Goal: Task Accomplishment & Management: Use online tool/utility

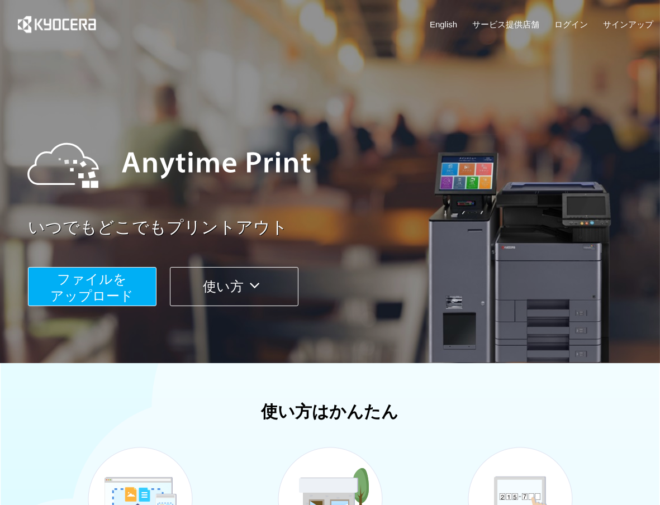
click at [133, 279] on button "ファイルを ​​アップロード" at bounding box center [92, 286] width 128 height 39
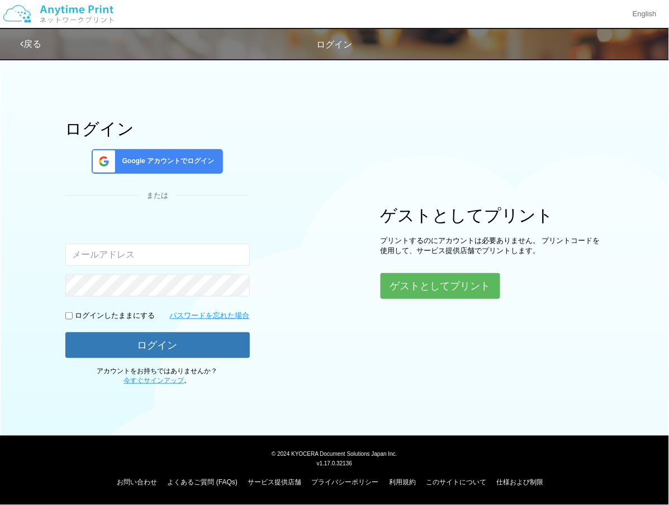
drag, startPoint x: 299, startPoint y: 247, endPoint x: 189, endPoint y: 190, distance: 124.7
click at [299, 247] on div "ログイン Google アカウントでログイン または 入力されたメールアドレスまたはパスワードが正しくありません。 ログインしたままにする パスワードを忘れた…" at bounding box center [334, 219] width 669 height 333
click at [175, 170] on div "Google アカウントでログイン" at bounding box center [157, 161] width 131 height 25
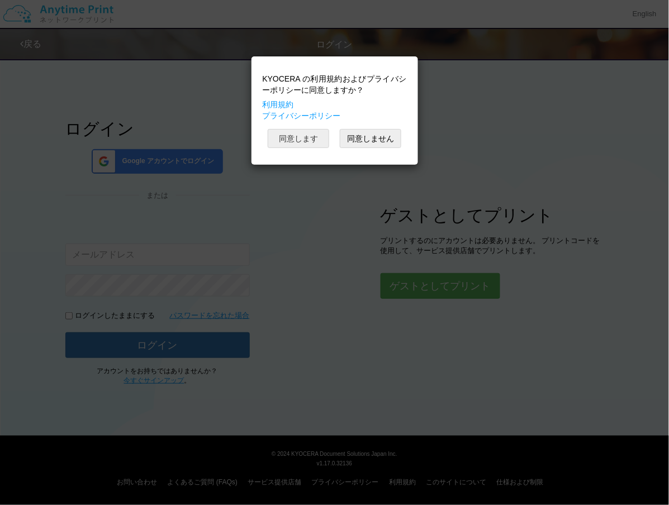
click at [289, 148] on button "同意します" at bounding box center [298, 138] width 61 height 19
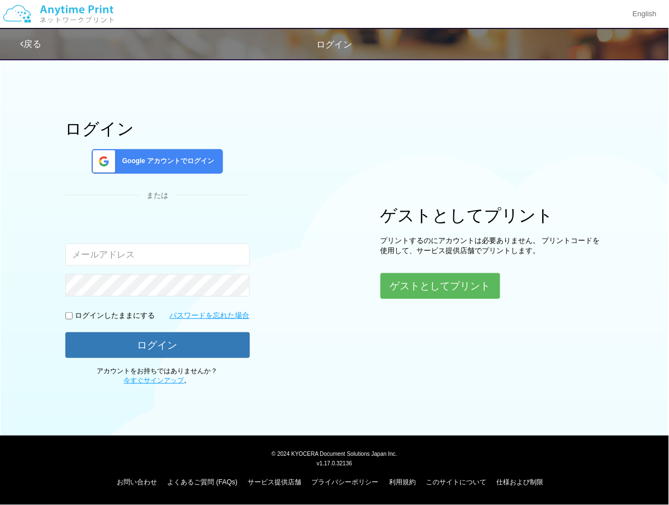
click at [318, 170] on div "ログイン Google アカウントでログイン または 入力されたメールアドレスまたはパスワードが正しくありません。 ログインしたままにする パスワードを忘れた…" at bounding box center [334, 219] width 669 height 333
click at [190, 163] on span "Google アカウントでログイン" at bounding box center [166, 160] width 97 height 9
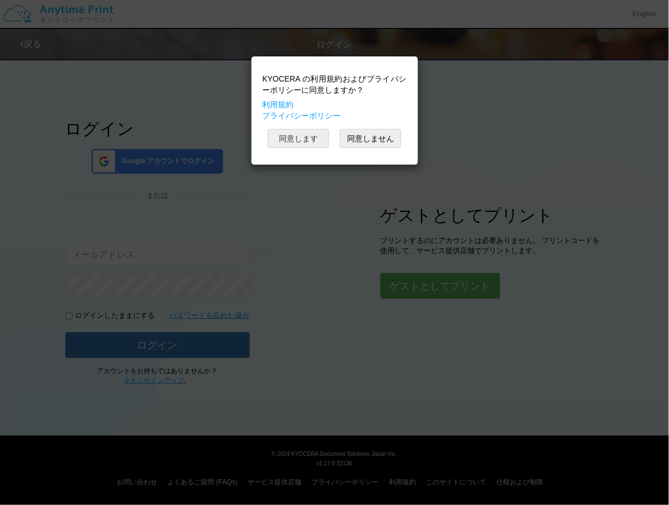
click at [293, 146] on button "同意します" at bounding box center [298, 138] width 61 height 19
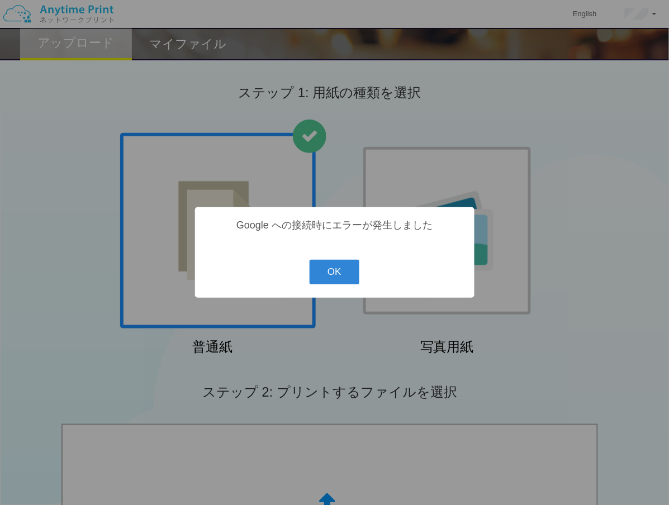
click at [562, 156] on div "? ! i Google への接続時にエラーが発生しました OK Cancel ×" at bounding box center [334, 252] width 669 height 505
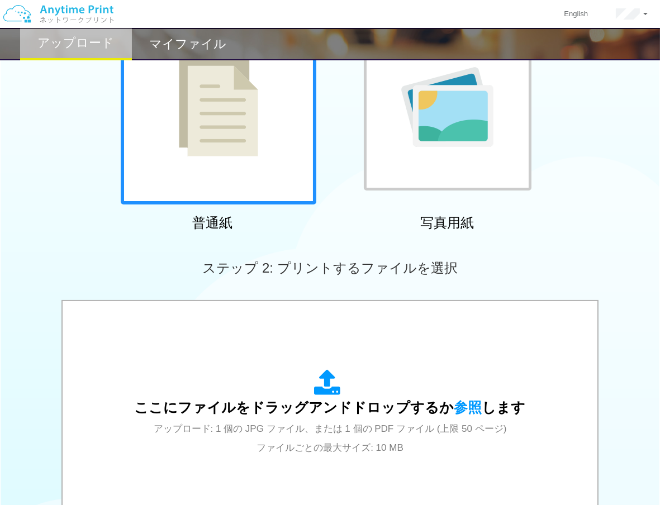
scroll to position [62, 0]
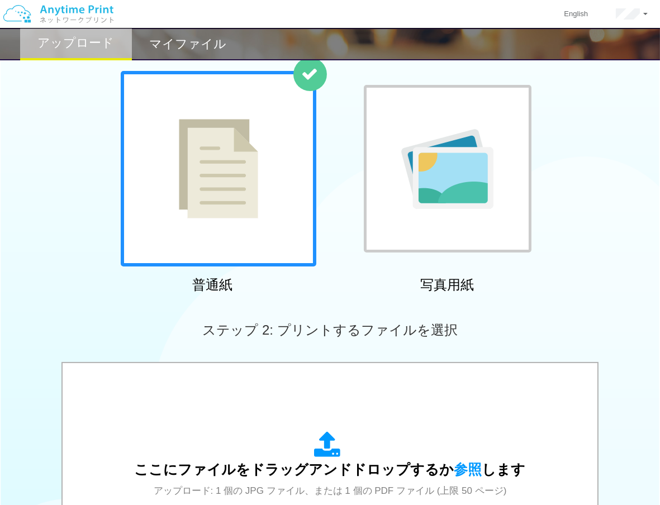
click at [423, 180] on img at bounding box center [447, 169] width 92 height 80
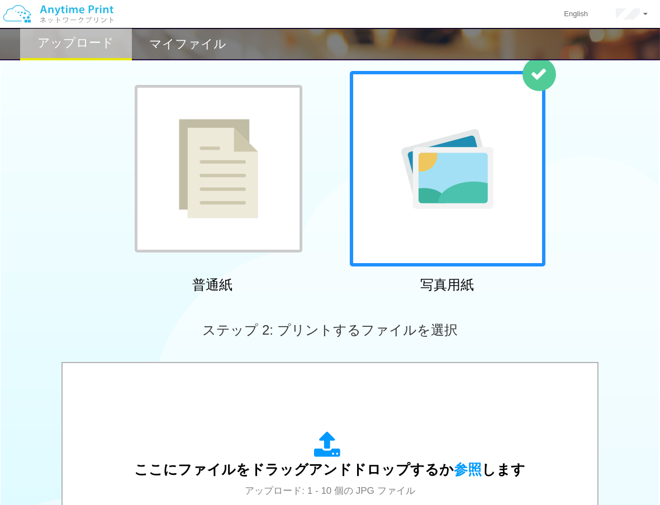
click at [218, 183] on img at bounding box center [218, 168] width 79 height 99
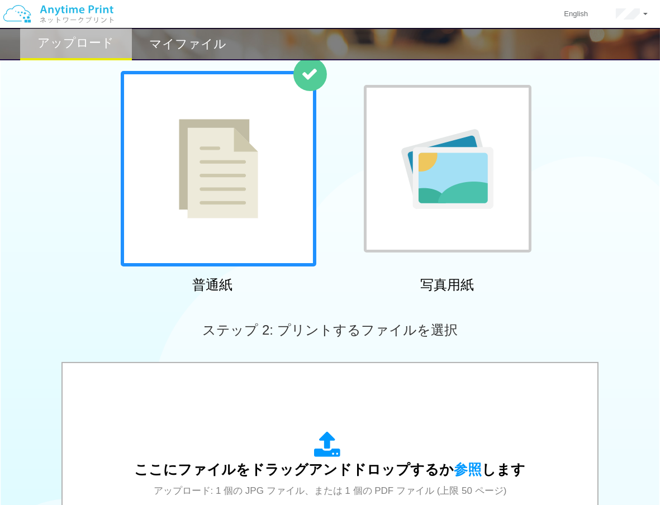
click at [421, 176] on img at bounding box center [447, 169] width 92 height 80
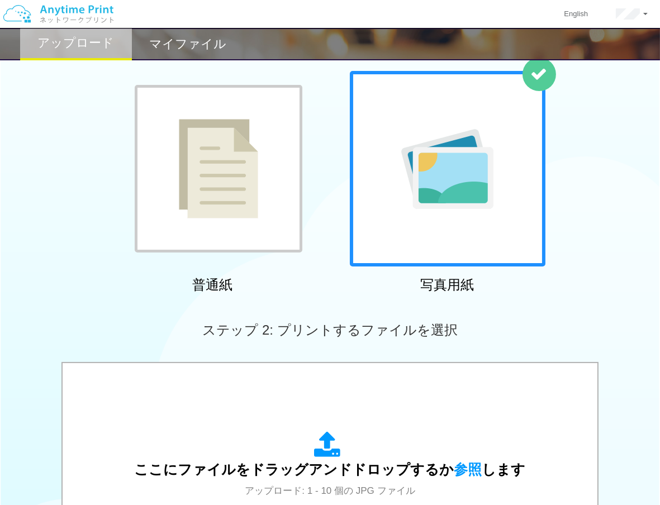
scroll to position [310, 0]
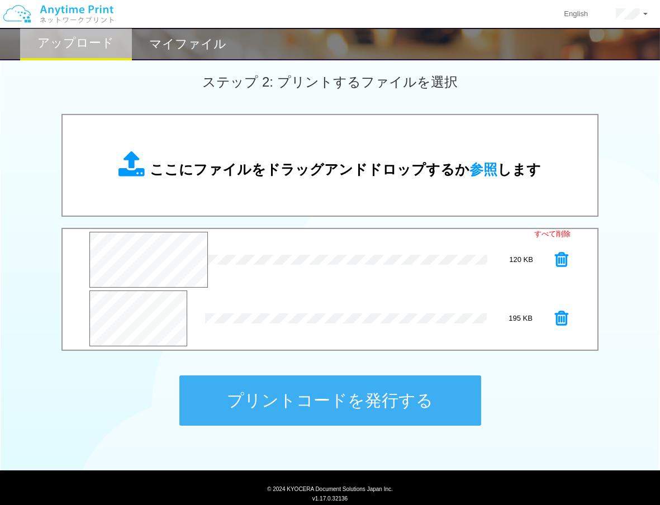
click at [560, 317] on icon at bounding box center [561, 318] width 13 height 17
click at [560, 260] on icon at bounding box center [561, 259] width 13 height 17
click at [551, 395] on div "ステップ 1: 用紙の種類を選択 普通紙 写真用紙 普通紙 写真用紙 previous next slide 1 of 2" at bounding box center [330, 101] width 660 height 717
click at [313, 400] on button "プリントコードを発行する" at bounding box center [330, 400] width 302 height 50
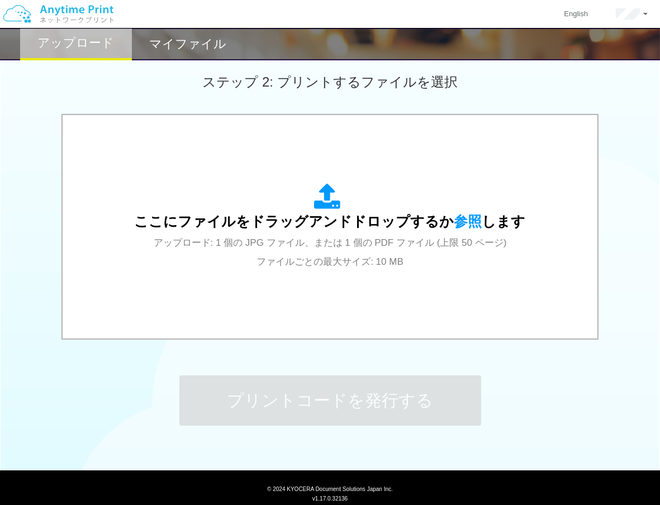
scroll to position [0, 0]
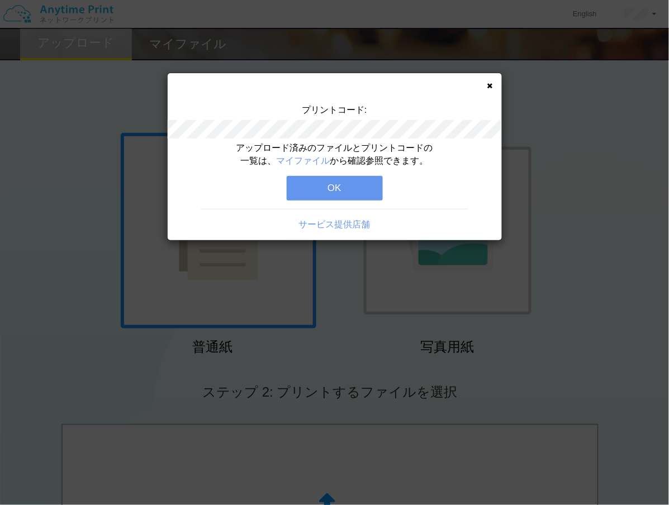
click at [354, 192] on button "OK" at bounding box center [335, 188] width 96 height 25
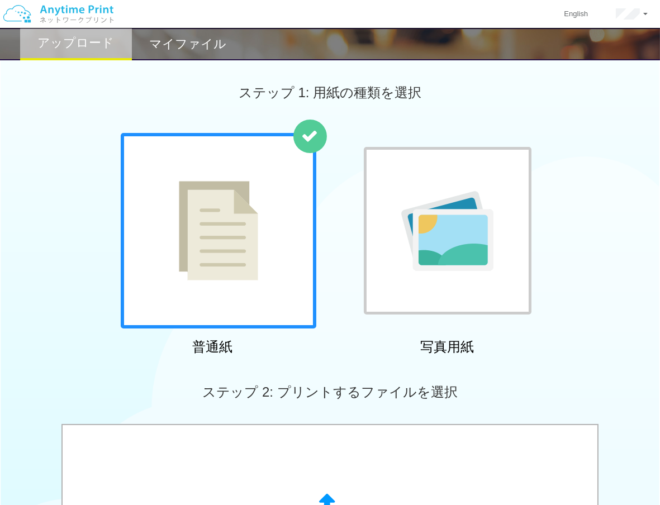
click at [172, 55] on div "マイファイル" at bounding box center [188, 44] width 112 height 32
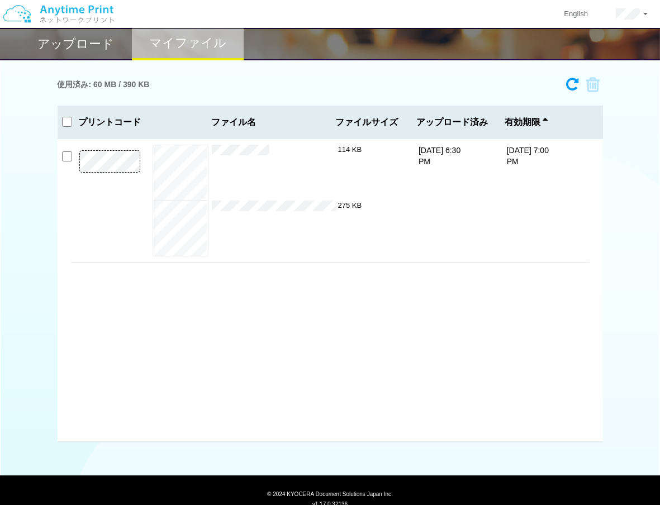
click at [220, 90] on div "使用済み: 60 MB / 390 KB" at bounding box center [330, 84] width 545 height 25
drag, startPoint x: 617, startPoint y: 366, endPoint x: 622, endPoint y: 364, distance: 5.8
click at [622, 364] on div "使用済み: 60 MB / 390 KB 3972-5436 有効期限 [DATE] 7:00 PM image01 (1).jpg 114 KB スクリーン…" at bounding box center [330, 257] width 660 height 370
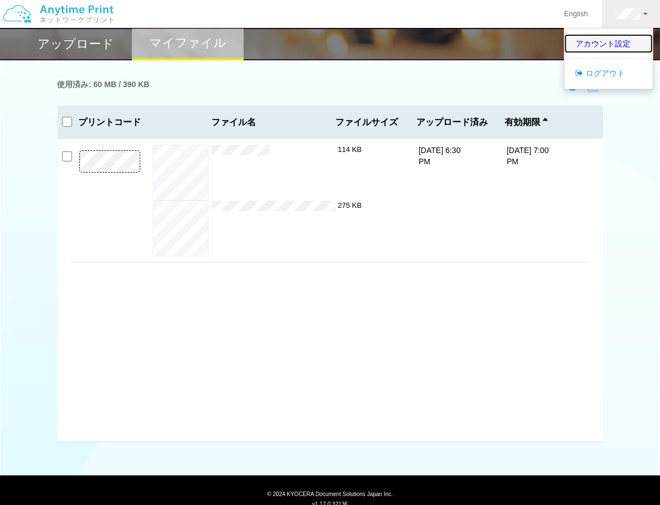
click at [621, 41] on link "アカウント設定" at bounding box center [608, 43] width 88 height 19
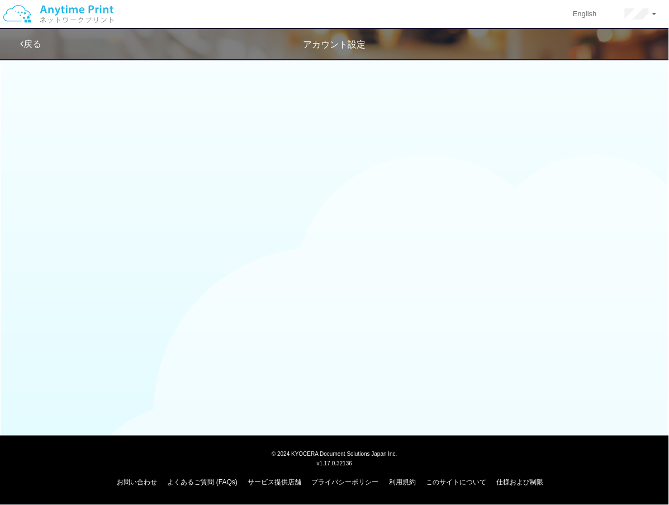
click at [26, 42] on link "戻る" at bounding box center [30, 43] width 21 height 9
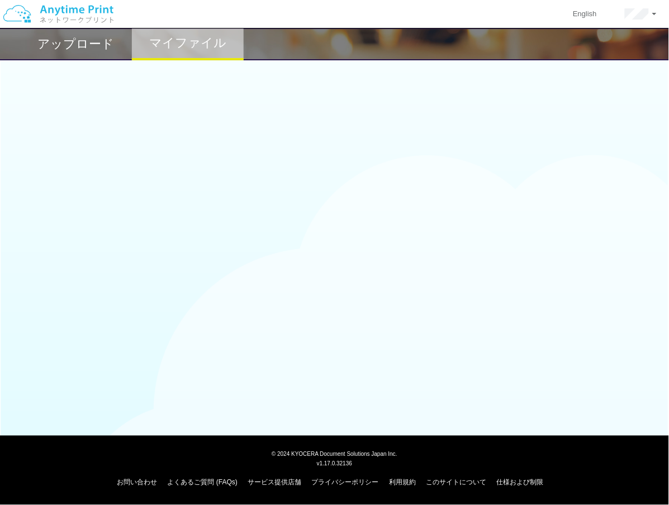
click at [91, 44] on h2 "アップロード" at bounding box center [76, 43] width 77 height 13
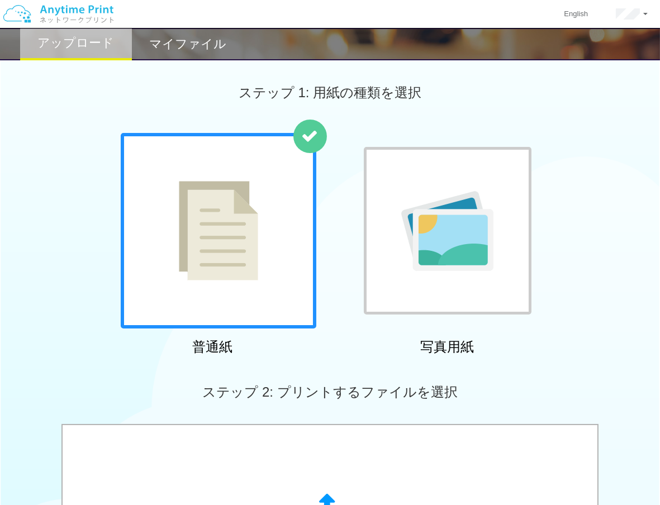
click at [179, 47] on h2 "マイファイル" at bounding box center [187, 43] width 77 height 13
